Goal: Task Accomplishment & Management: Complete application form

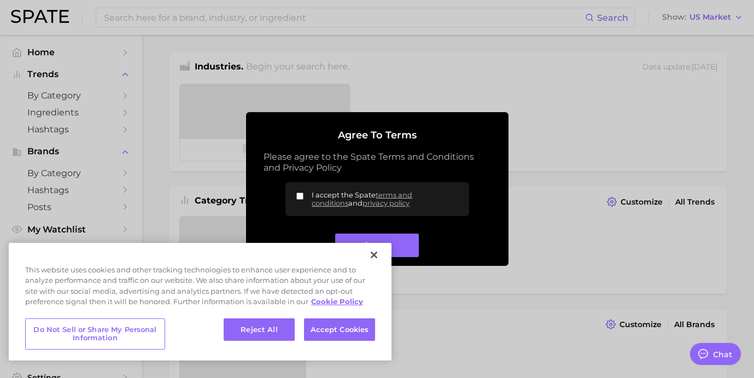
type textarea "x"
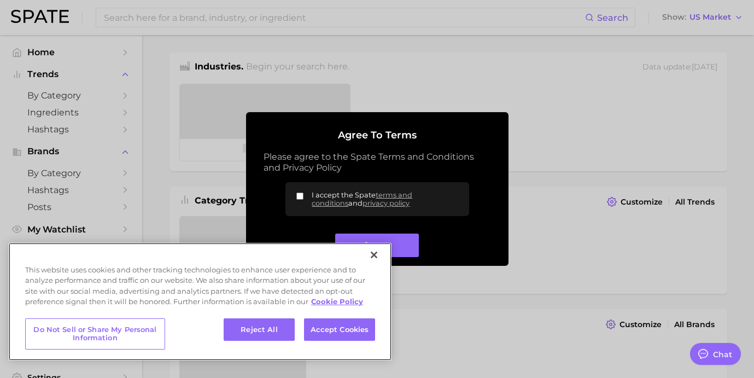
click at [357, 347] on div "Reject All Accept Cookies" at bounding box center [299, 334] width 151 height 32
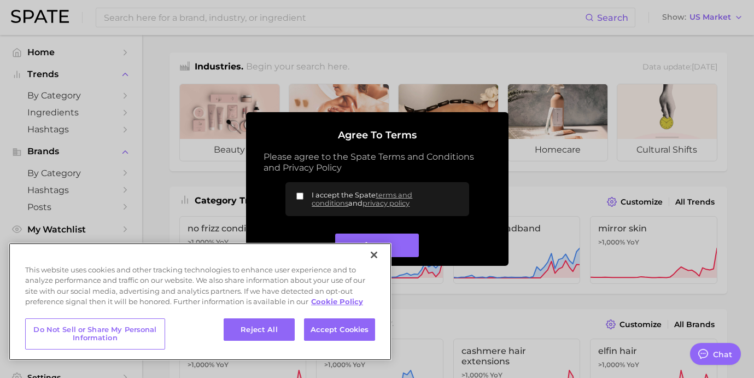
click at [357, 344] on div "Reject All Accept Cookies" at bounding box center [299, 334] width 151 height 32
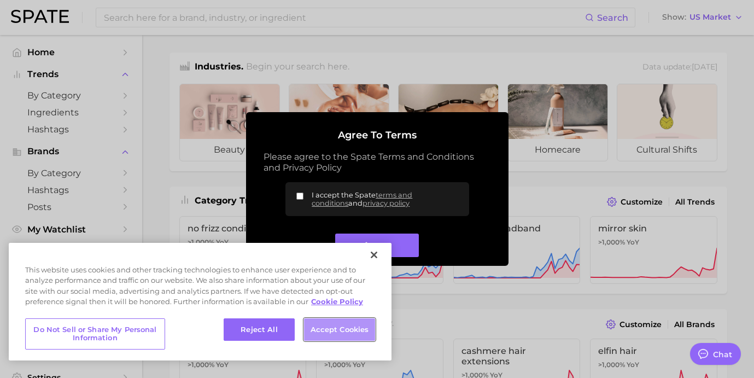
click at [355, 333] on button "Accept Cookies" at bounding box center [339, 329] width 71 height 23
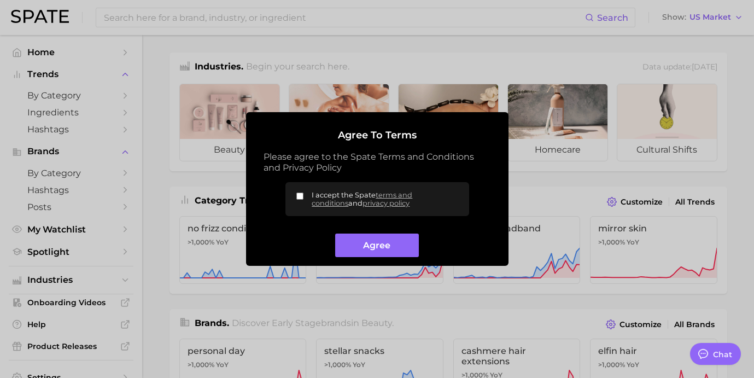
click at [299, 196] on input "I accept the Spate terms and conditions and privacy policy" at bounding box center [299, 195] width 7 height 7
checkbox input "true"
click at [361, 248] on button "Agree" at bounding box center [377, 245] width 84 height 24
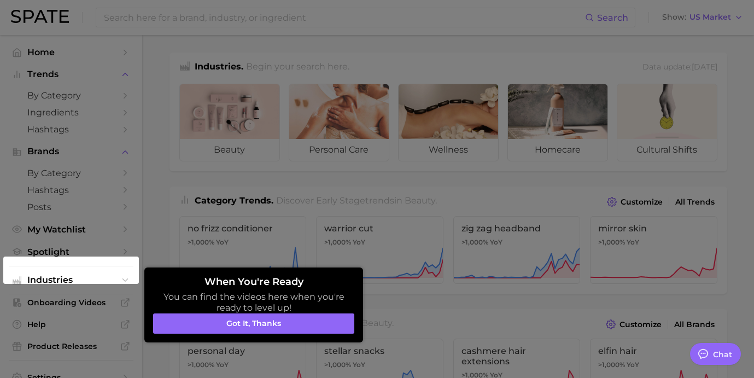
click at [260, 338] on div "When You're Ready You can find the videos here when you're ready to level up! G…" at bounding box center [253, 304] width 219 height 75
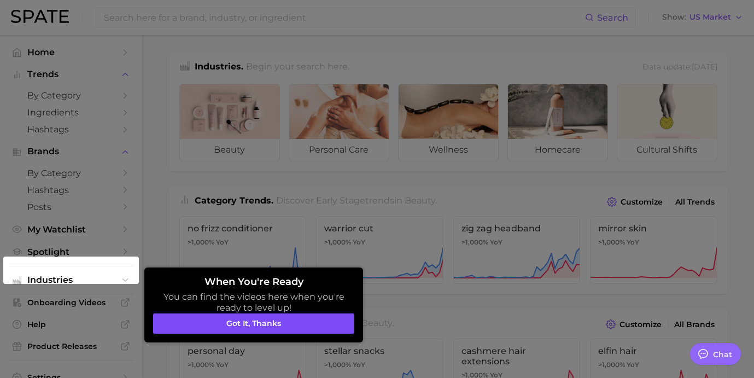
click at [260, 320] on button "Got it, thanks" at bounding box center [253, 323] width 201 height 21
